Goal: Information Seeking & Learning: Check status

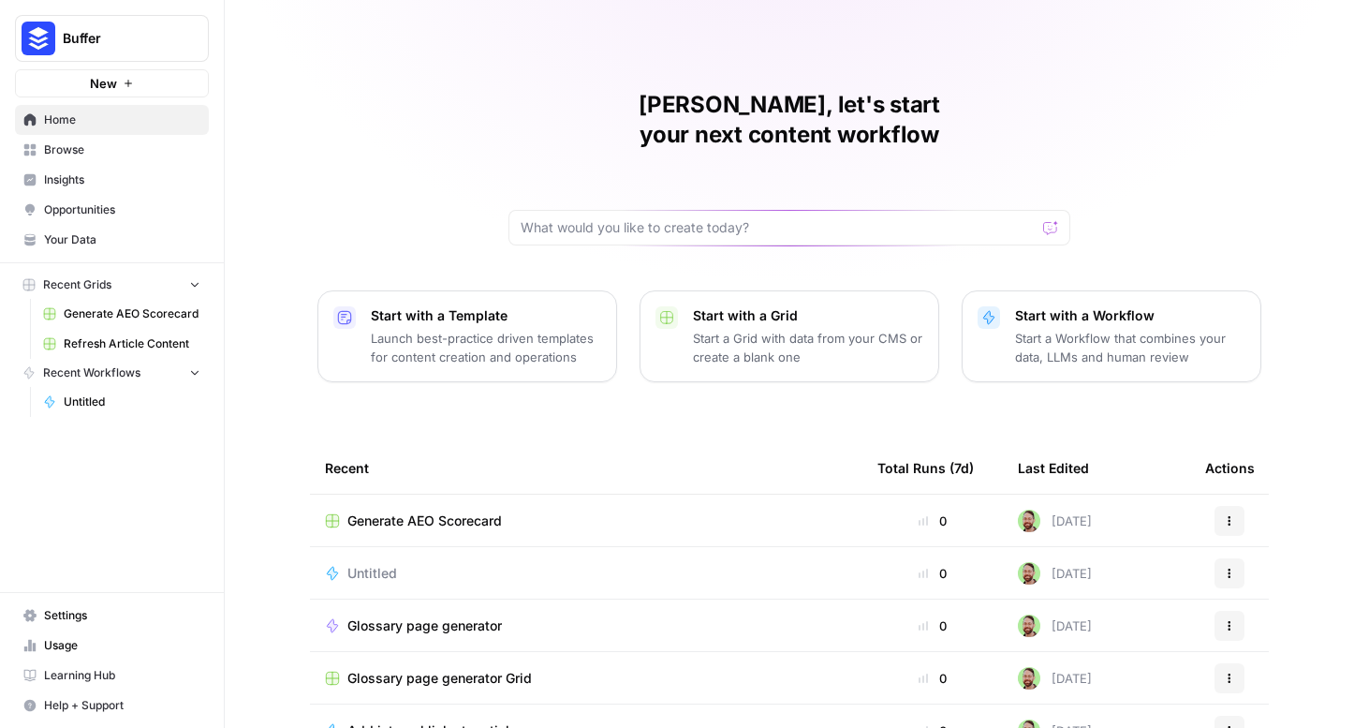
click at [85, 640] on span "Usage" at bounding box center [122, 645] width 156 height 17
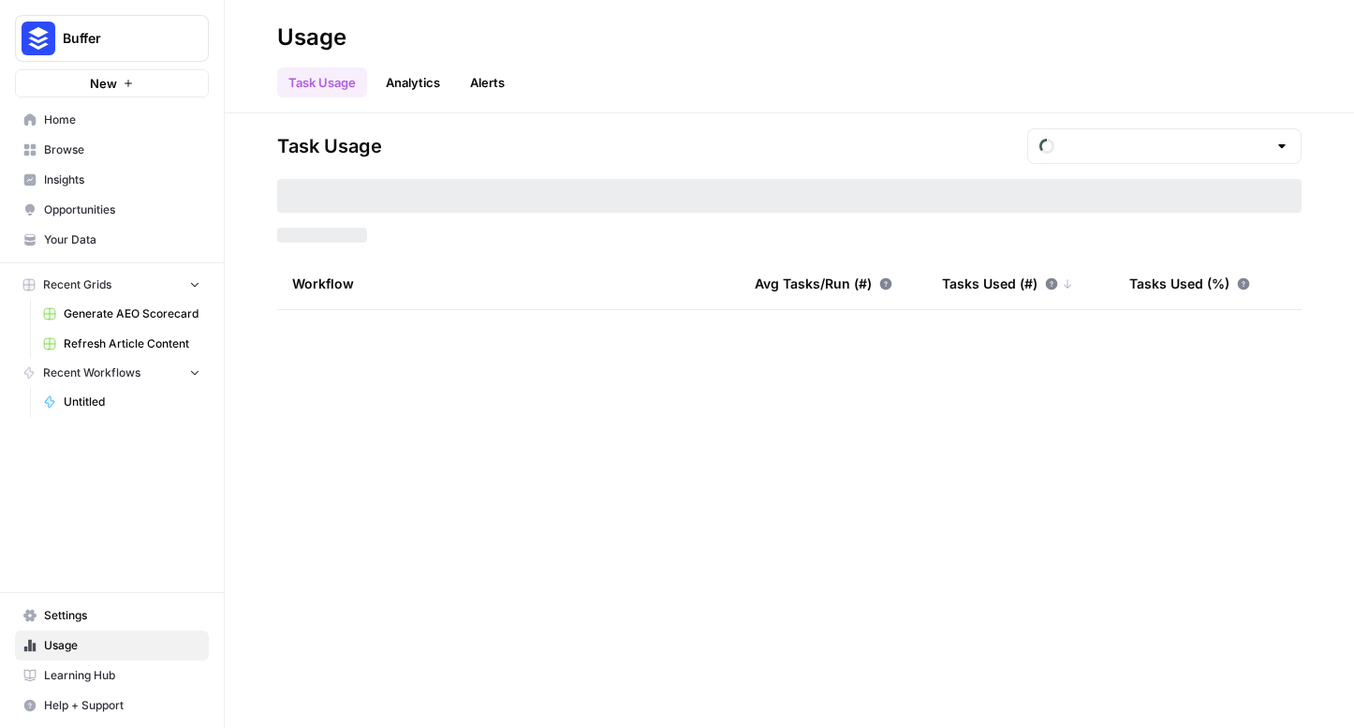
type input "September Tasks"
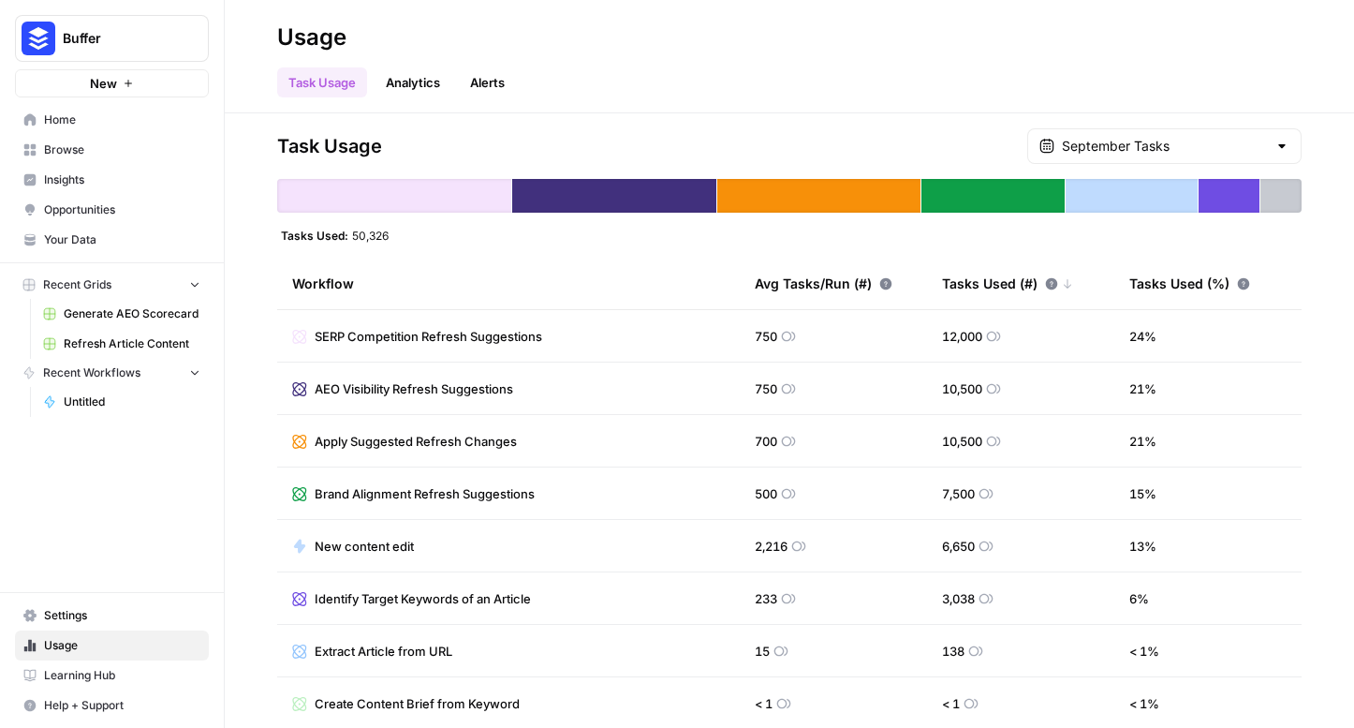
click at [374, 239] on span "50,326" at bounding box center [370, 235] width 37 height 15
copy span "50,326"
click at [1227, 146] on input "text" at bounding box center [1164, 146] width 205 height 19
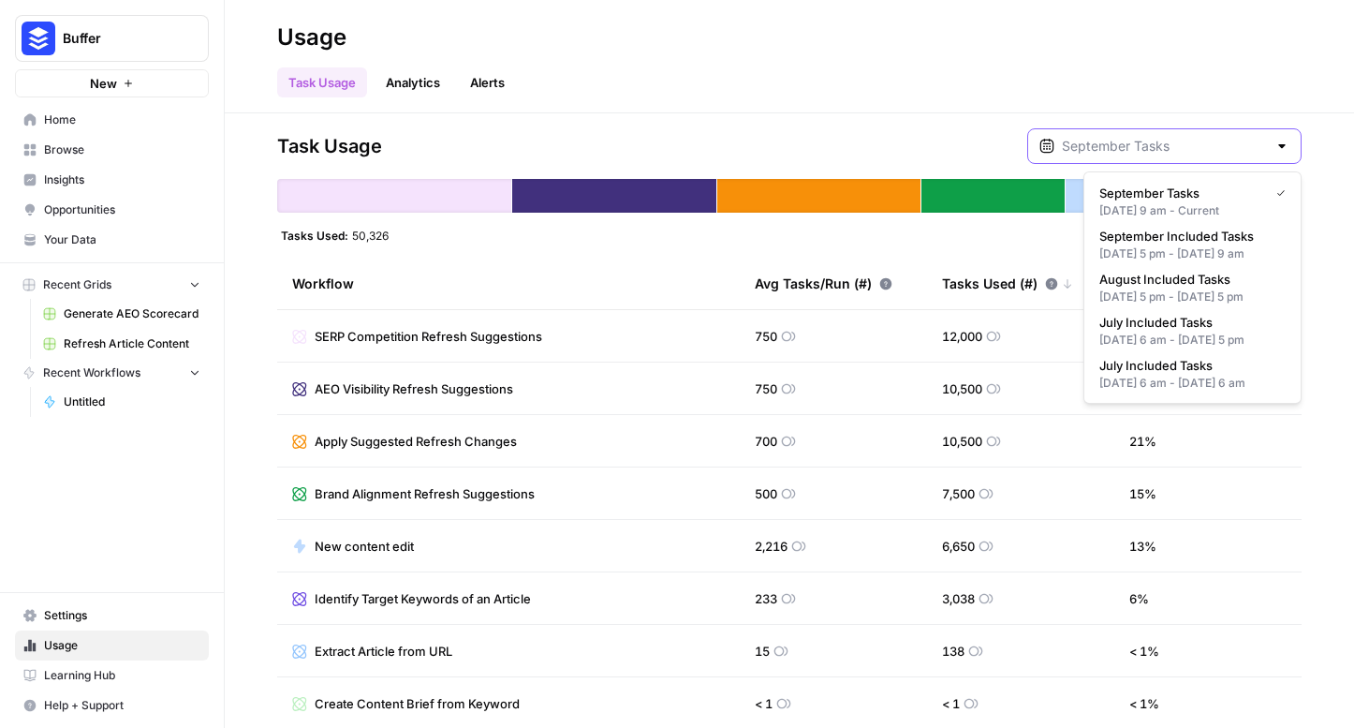
click at [1226, 144] on input "text" at bounding box center [1164, 146] width 205 height 19
